Goal: Contribute content: Contribute content

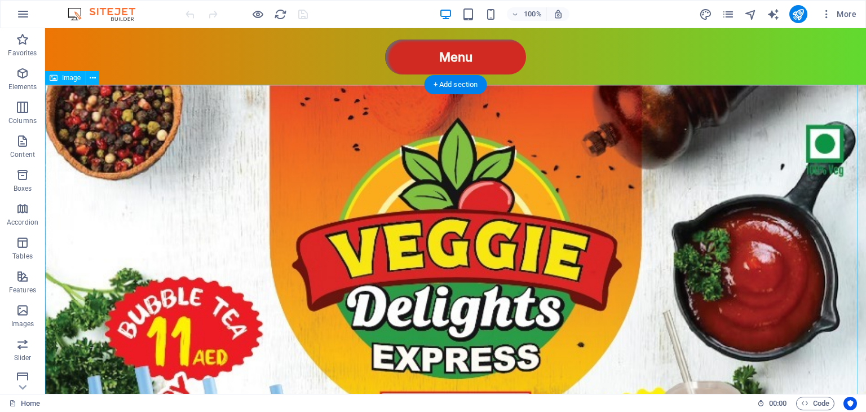
click at [70, 77] on span "Image" at bounding box center [71, 77] width 19 height 7
click at [90, 74] on icon at bounding box center [93, 78] width 6 height 12
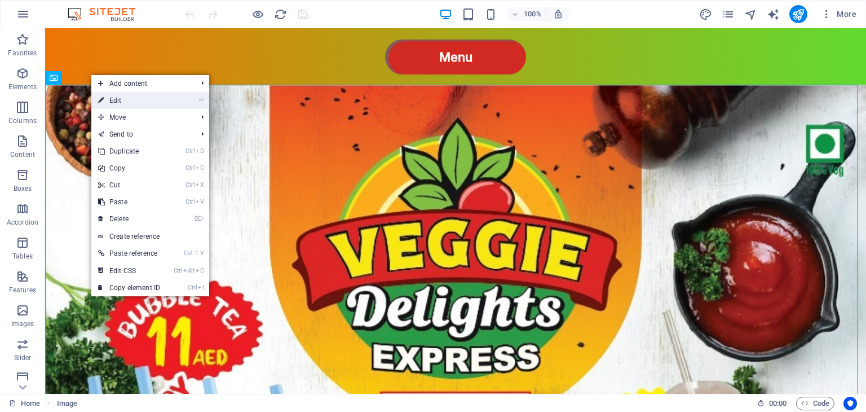
click at [115, 101] on link "⏎ Edit" at bounding box center [129, 100] width 76 height 17
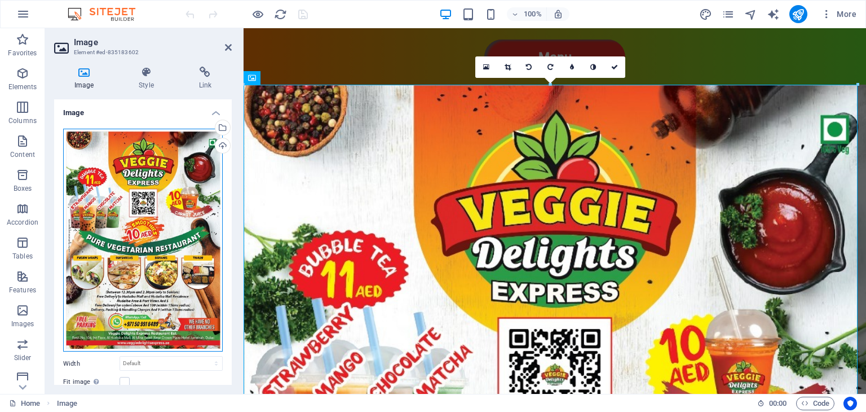
click at [134, 222] on div "Drag files here, click to choose files or select files from Files or our free s…" at bounding box center [143, 240] width 160 height 223
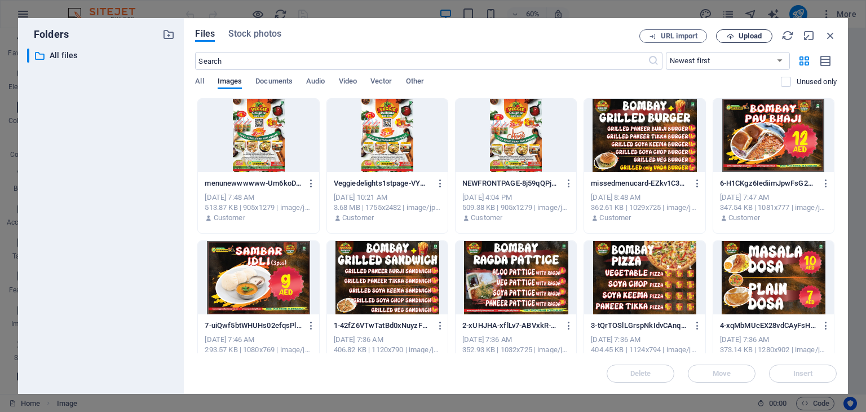
click at [749, 36] on span "Upload" at bounding box center [750, 36] width 23 height 7
click at [789, 368] on div "veggiedelights latest front page.pdf" at bounding box center [747, 369] width 109 height 13
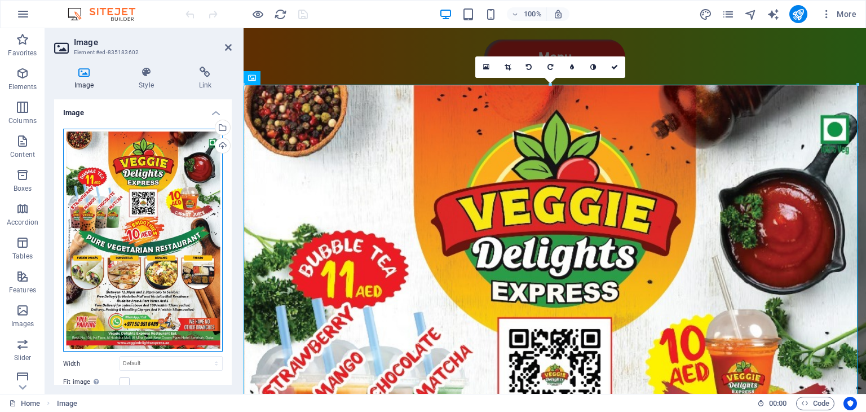
click at [160, 191] on div "Drag files here, click to choose files or select files from Files or our free s…" at bounding box center [143, 240] width 160 height 223
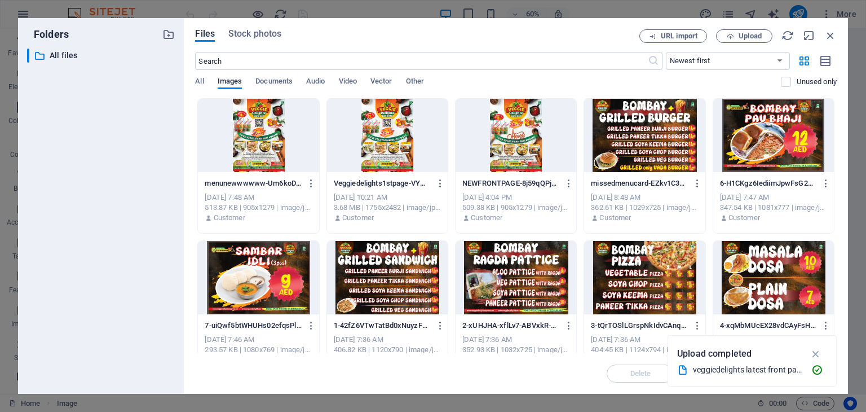
click at [713, 361] on div "Upload completed" at bounding box center [752, 354] width 150 height 18
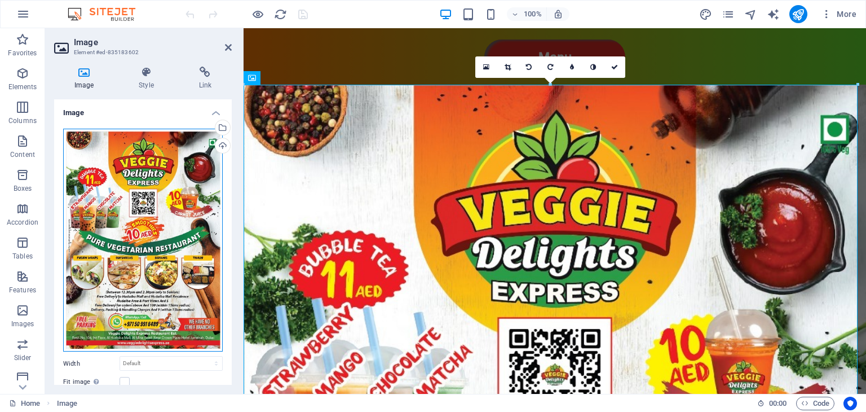
click at [132, 219] on div "Drag files here, click to choose files or select files from Files or our free s…" at bounding box center [143, 240] width 160 height 223
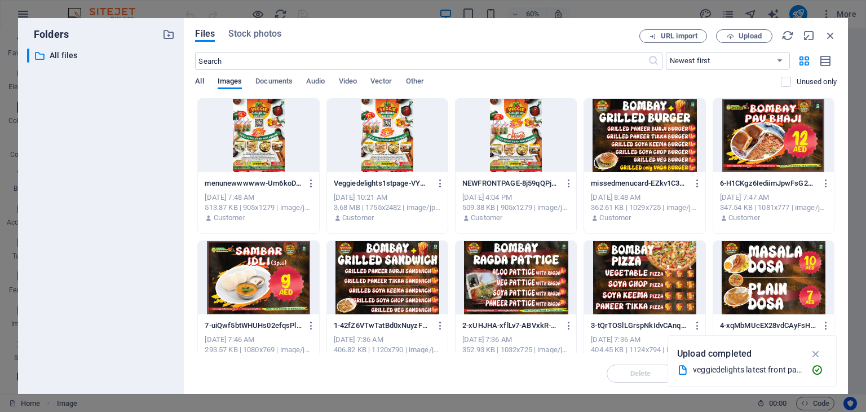
click at [198, 80] on span "All" at bounding box center [199, 82] width 8 height 16
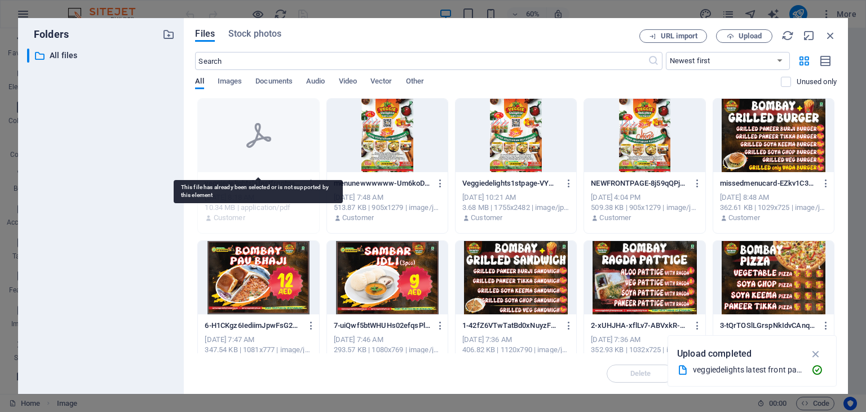
click at [257, 142] on icon at bounding box center [258, 135] width 27 height 27
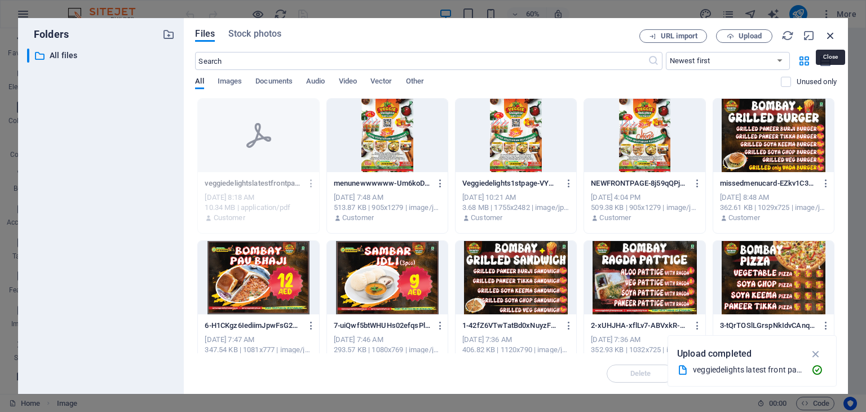
click at [833, 37] on icon "button" at bounding box center [830, 35] width 12 height 12
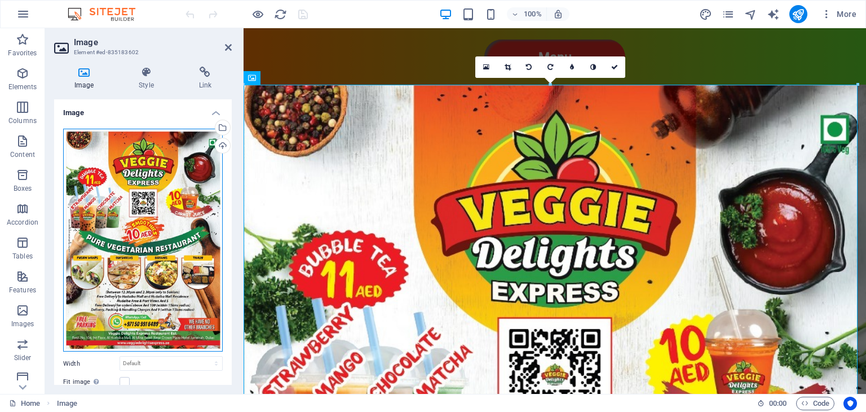
click at [171, 210] on div "Drag files here, click to choose files or select files from Files or our free s…" at bounding box center [143, 240] width 160 height 223
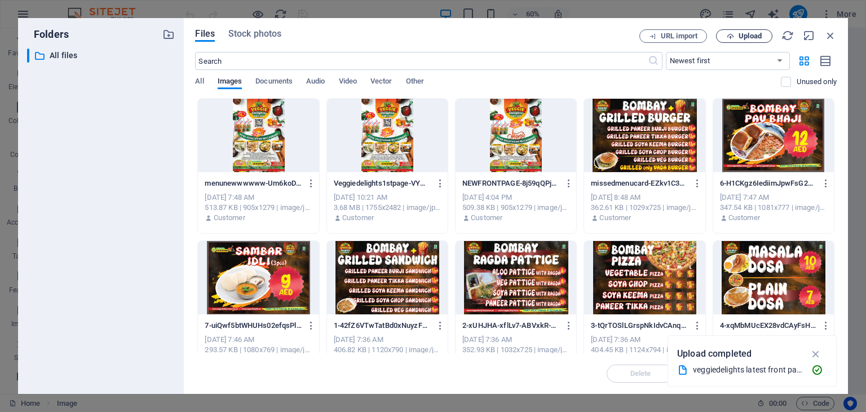
click at [754, 33] on span "Upload" at bounding box center [750, 36] width 23 height 7
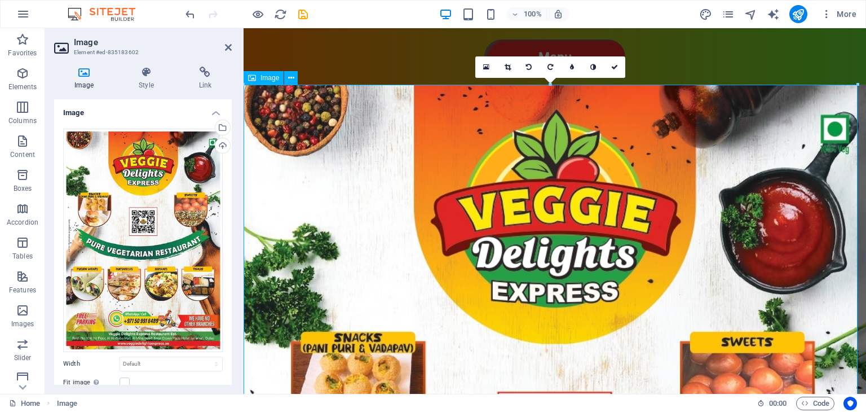
click at [302, 14] on icon "save" at bounding box center [303, 14] width 13 height 13
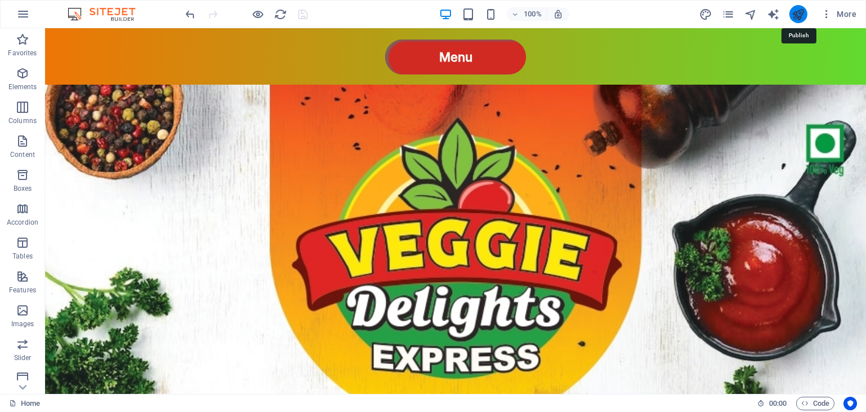
click at [800, 17] on icon "publish" at bounding box center [798, 14] width 13 height 13
